Goal: Task Accomplishment & Management: Complete application form

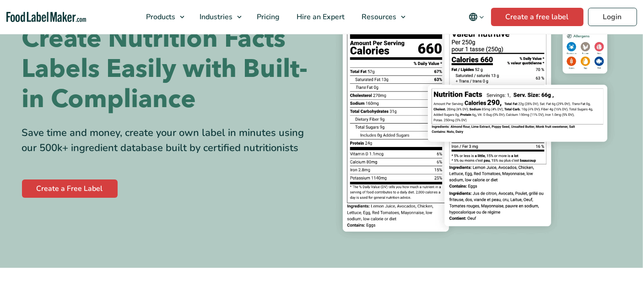
scroll to position [121, 0]
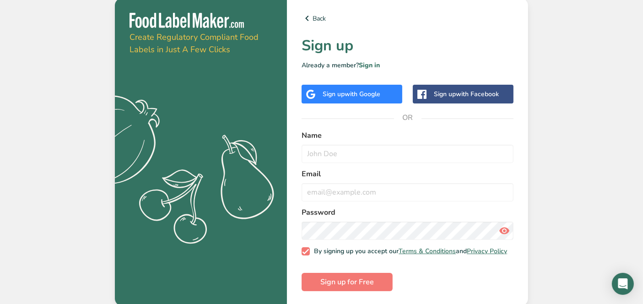
scroll to position [4, 0]
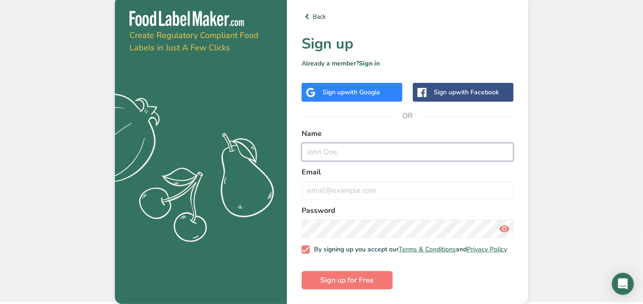
click at [362, 148] on input "text" at bounding box center [407, 152] width 212 height 18
type input "alia"
click at [355, 182] on input "email" at bounding box center [407, 190] width 212 height 18
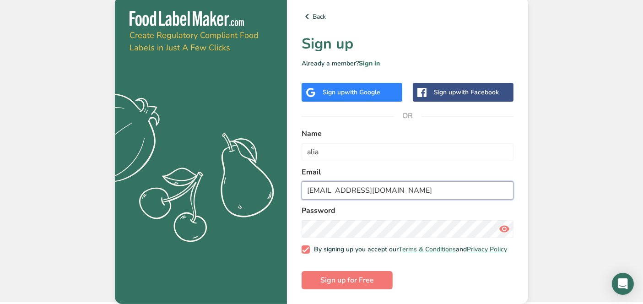
type input "aliaakhrns@gmail.com"
click at [504, 224] on icon at bounding box center [504, 229] width 11 height 16
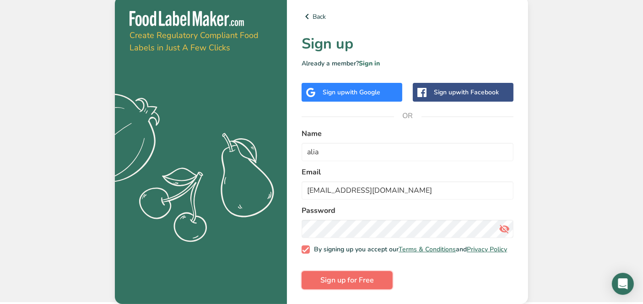
click at [357, 277] on span "Sign up for Free" at bounding box center [347, 279] width 54 height 11
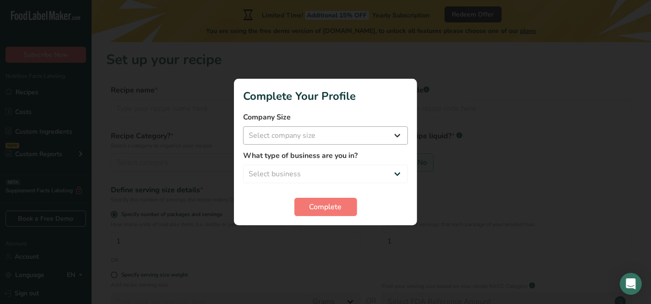
drag, startPoint x: 416, startPoint y: 130, endPoint x: 387, endPoint y: 133, distance: 29.4
click at [387, 133] on section "Complete Your Profile Company Size Select company size Fewer than 10 Employees …" at bounding box center [325, 152] width 183 height 146
click at [387, 133] on select "Select company size Fewer than 10 Employees 10 to 50 Employees 51 to 500 Employ…" at bounding box center [325, 135] width 165 height 18
select select "3"
click at [243, 126] on select "Select company size Fewer than 10 Employees 10 to 50 Employees 51 to 500 Employ…" at bounding box center [325, 135] width 165 height 18
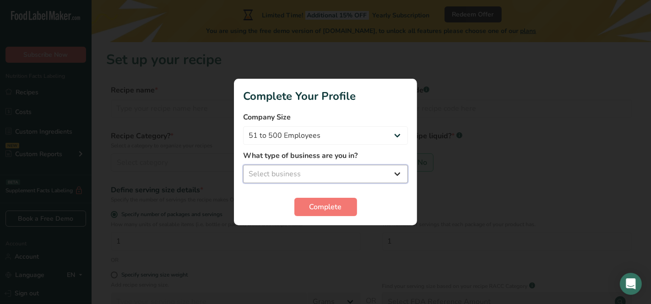
click at [333, 168] on select "Select business Packaged Food Manufacturer Restaurant & Cafe Bakery Meal Plans …" at bounding box center [325, 174] width 165 height 18
click at [243, 165] on select "Select business Packaged Food Manufacturer Restaurant & Cafe Bakery Meal Plans …" at bounding box center [325, 174] width 165 height 18
click at [318, 176] on select "Packaged Food Manufacturer Restaurant & Cafe Bakery Meal Plans & Catering Compa…" at bounding box center [325, 174] width 165 height 18
select select "5"
click at [243, 165] on select "Packaged Food Manufacturer Restaurant & Cafe Bakery Meal Plans & Catering Compa…" at bounding box center [325, 174] width 165 height 18
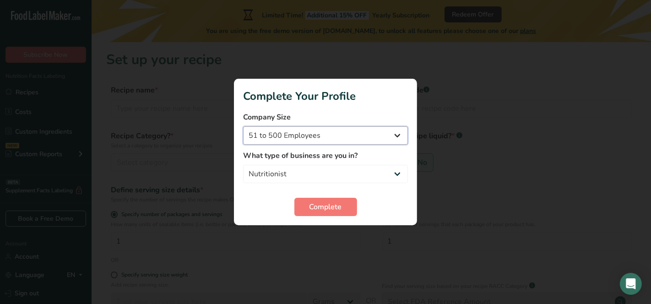
click at [360, 140] on select "Fewer than 10 Employees 10 to 50 Employees 51 to 500 Employees Over 500 Employe…" at bounding box center [325, 135] width 165 height 18
select select "2"
click at [243, 126] on select "Fewer than 10 Employees 10 to 50 Employees 51 to 500 Employees Over 500 Employe…" at bounding box center [325, 135] width 165 height 18
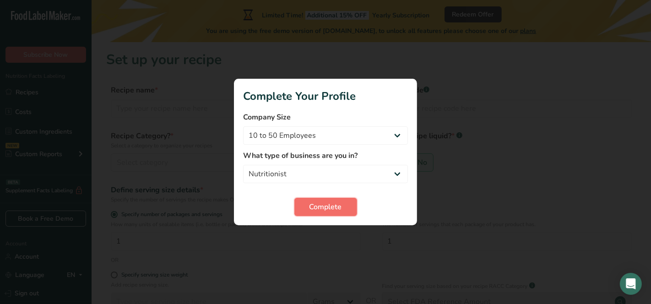
click at [340, 204] on span "Complete" at bounding box center [325, 206] width 32 height 11
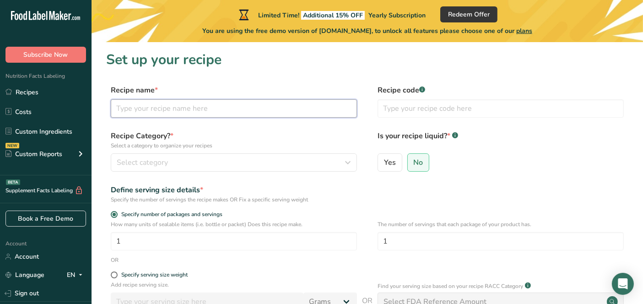
click at [188, 109] on input "text" at bounding box center [234, 108] width 246 height 18
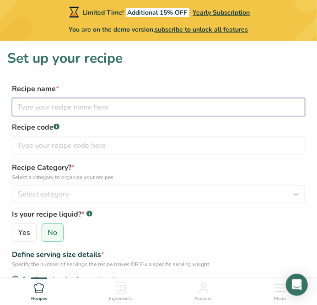
click at [109, 104] on input "text" at bounding box center [158, 107] width 293 height 18
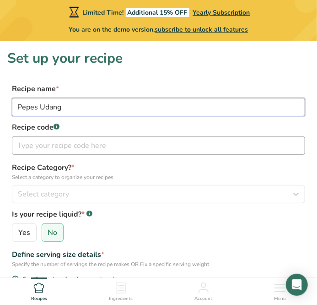
type input "Pepes Udang"
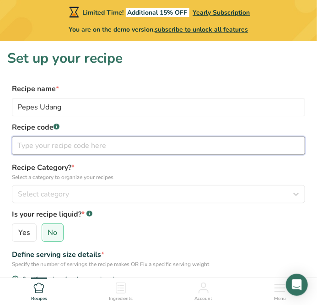
click at [83, 147] on input "text" at bounding box center [158, 145] width 293 height 18
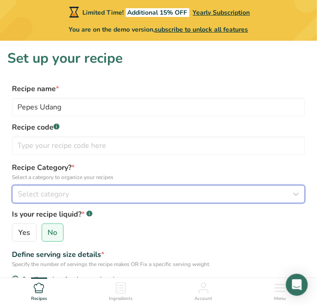
click at [260, 195] on div "Select category" at bounding box center [156, 193] width 276 height 11
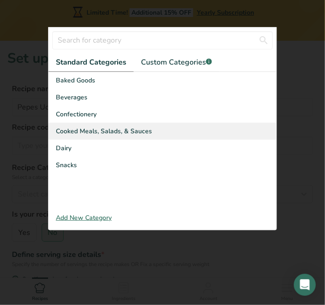
click at [123, 132] on span "Cooked Meals, Salads, & Sauces" at bounding box center [104, 131] width 96 height 10
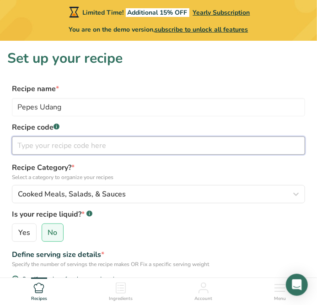
click at [113, 146] on input "text" at bounding box center [158, 145] width 293 height 18
click at [102, 139] on input "text" at bounding box center [158, 145] width 293 height 18
paste input "100 g udang kupas kecil 1/2 butir telur ayam kocok 1 sdm irisan daun bawang 1 s…"
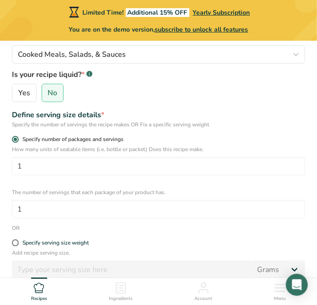
scroll to position [141, 0]
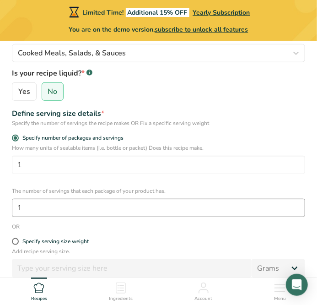
type input "100 g udang kupas kecil 1/2 butir telur ayam kocok 1 sdm irisan daun bawang 1 s…"
click at [223, 206] on input "1" at bounding box center [158, 208] width 293 height 18
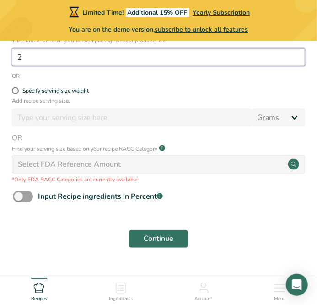
scroll to position [312, 0]
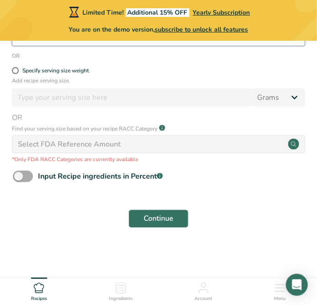
type input "2"
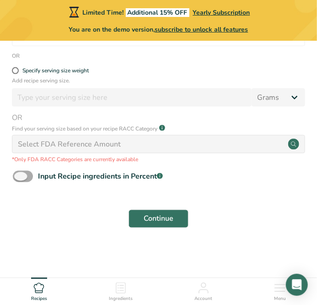
click at [28, 173] on span at bounding box center [23, 176] width 20 height 11
click at [19, 173] on input "Input Recipe ingredients in Percent .a-a{fill:#347362;}.b-a{fill:#fff;}" at bounding box center [16, 176] width 6 height 6
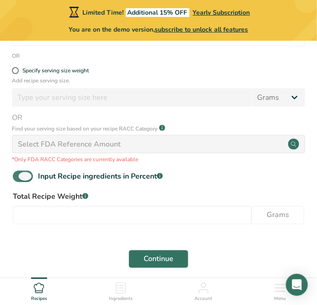
click at [28, 173] on span at bounding box center [23, 176] width 20 height 11
click at [19, 173] on input "Input Recipe ingredients in Percent .a-a{fill:#347362;}.b-a{fill:#fff;}" at bounding box center [16, 176] width 6 height 6
checkbox input "false"
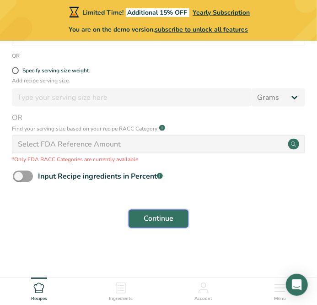
click at [180, 224] on button "Continue" at bounding box center [159, 219] width 60 height 18
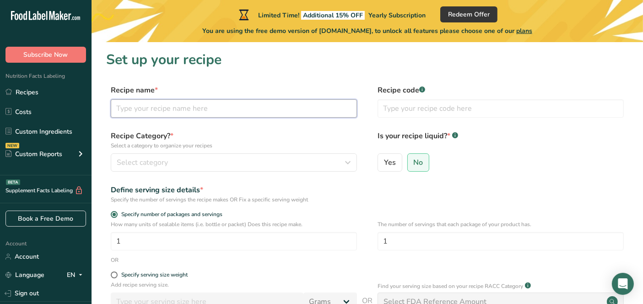
click at [189, 113] on input "text" at bounding box center [234, 108] width 246 height 18
type input "Pepes Udang"
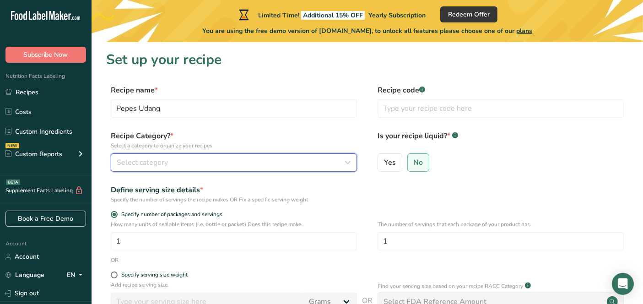
click at [190, 164] on div "Select category" at bounding box center [231, 162] width 229 height 11
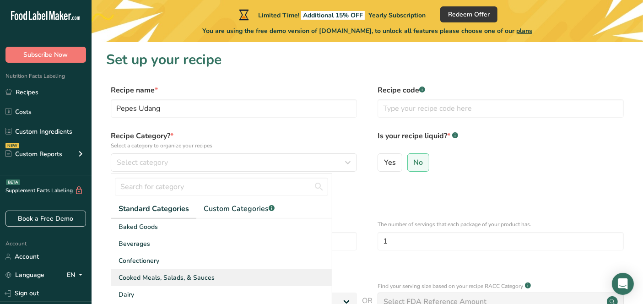
click at [177, 278] on span "Cooked Meals, Salads, & Sauces" at bounding box center [166, 278] width 96 height 10
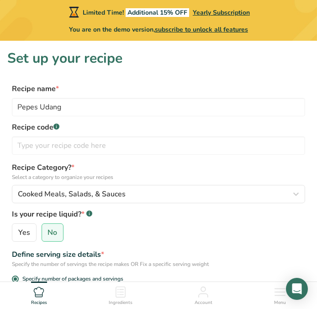
click at [276, 126] on label "Recipe code .a-a{fill:#347362;}.b-a{fill:#fff;}" at bounding box center [159, 127] width 294 height 11
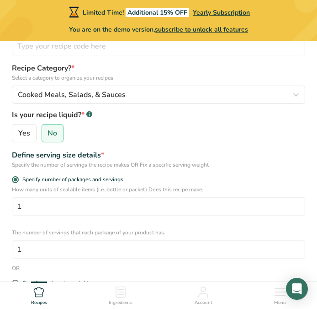
scroll to position [122, 0]
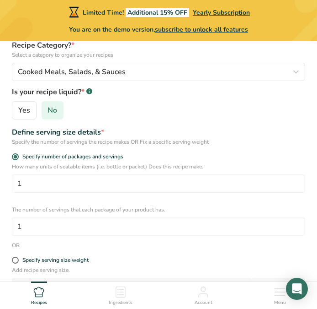
click at [56, 115] on label "No" at bounding box center [53, 110] width 22 height 18
click at [48, 113] on input "No" at bounding box center [45, 111] width 6 height 6
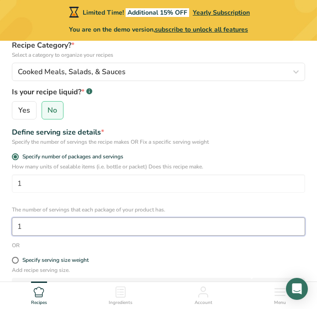
click at [64, 231] on input "1" at bounding box center [159, 226] width 294 height 18
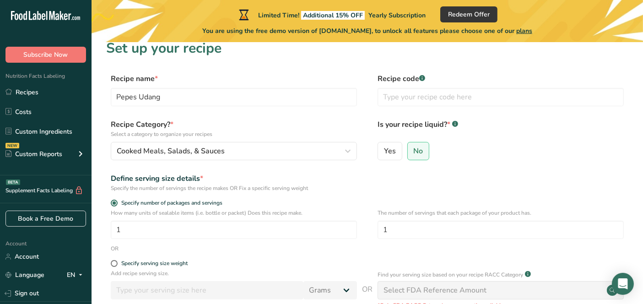
scroll to position [9, 0]
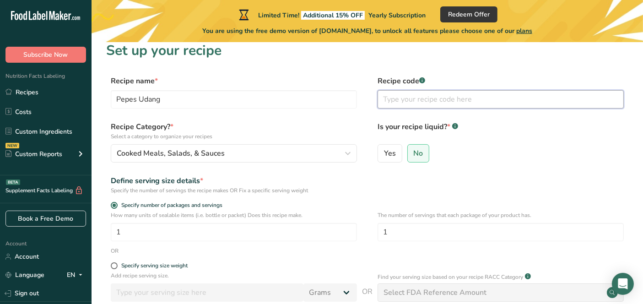
click at [430, 100] on input "text" at bounding box center [500, 99] width 246 height 18
type input "j"
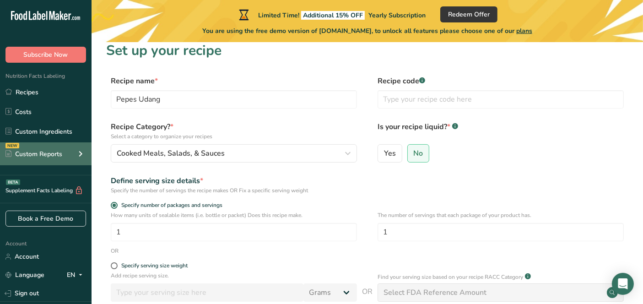
click at [54, 162] on div "NEW Custom Reports" at bounding box center [45, 153] width 91 height 23
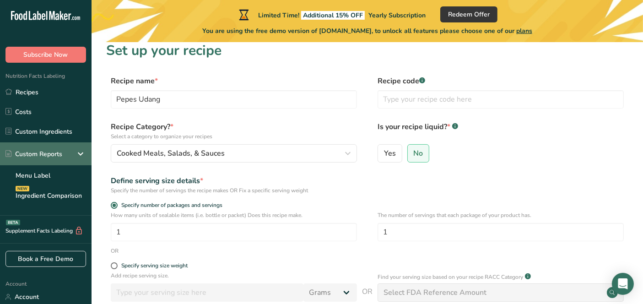
click at [48, 151] on div "Custom Reports" at bounding box center [33, 154] width 57 height 10
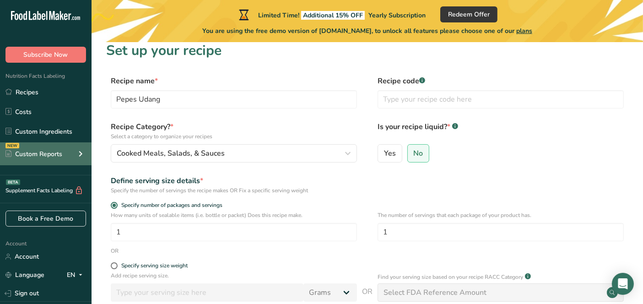
click at [48, 151] on div "Custom Reports" at bounding box center [33, 154] width 57 height 10
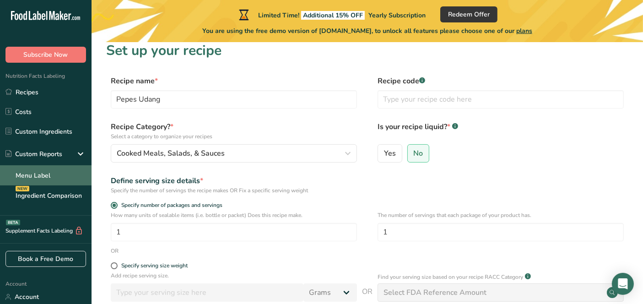
click at [47, 172] on link "Menu Label" at bounding box center [45, 175] width 91 height 20
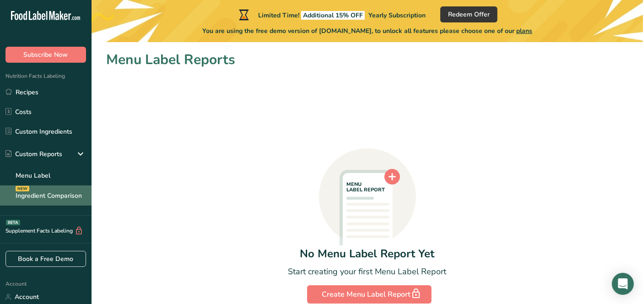
click at [61, 186] on link "Ingredient Comparison NEW" at bounding box center [45, 195] width 91 height 20
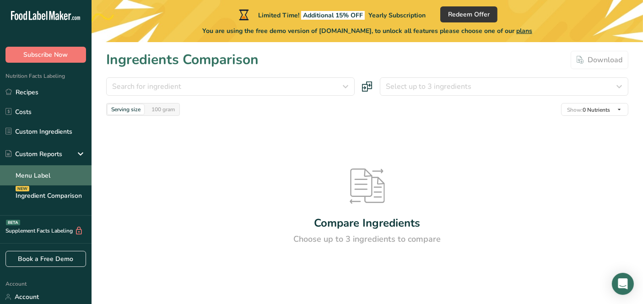
click at [62, 177] on link "Menu Label" at bounding box center [45, 175] width 91 height 20
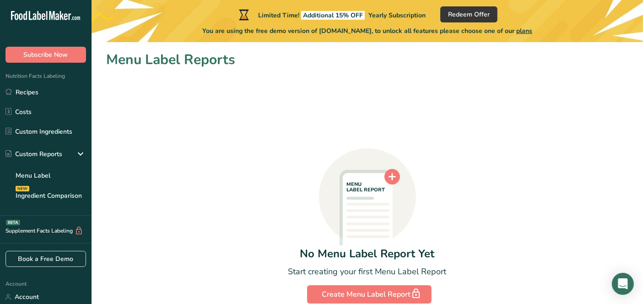
click at [355, 232] on icon at bounding box center [368, 216] width 50 height 86
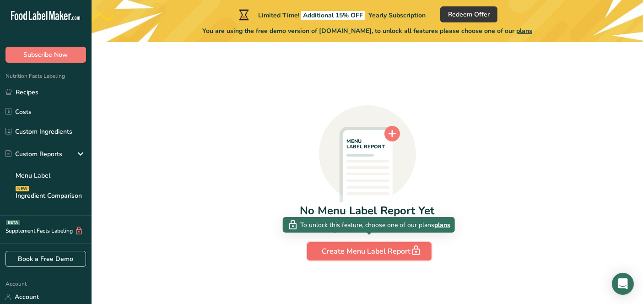
click at [365, 249] on div "Create Menu Label Report" at bounding box center [369, 251] width 94 height 13
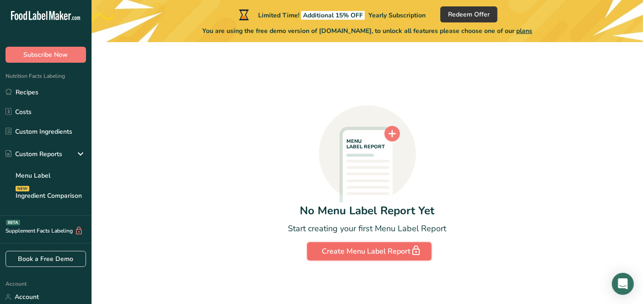
click at [365, 249] on div "Create Menu Label Report" at bounding box center [369, 251] width 94 height 13
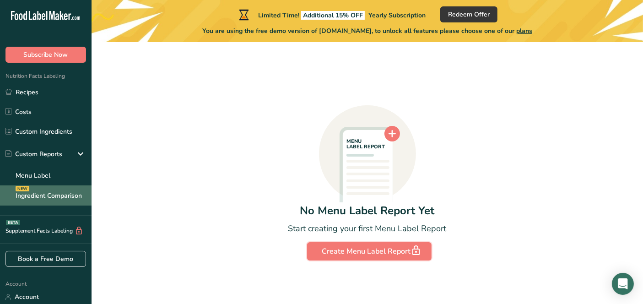
scroll to position [1, 0]
